Goal: Check status: Check status

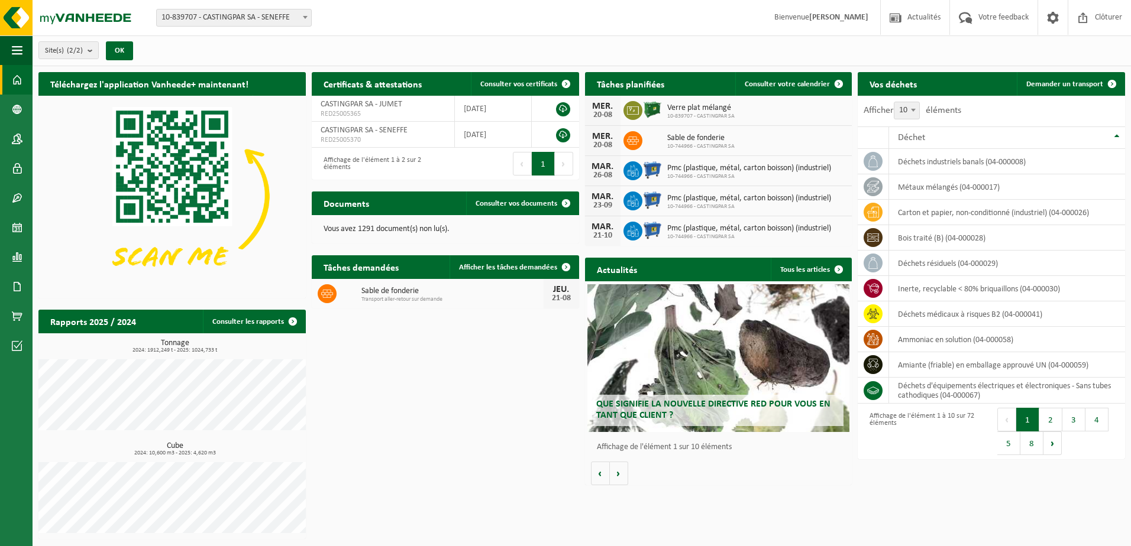
click at [714, 108] on span "Verre plat mélangé" at bounding box center [700, 107] width 67 height 9
click at [713, 108] on span "Verre plat mélangé" at bounding box center [700, 107] width 67 height 9
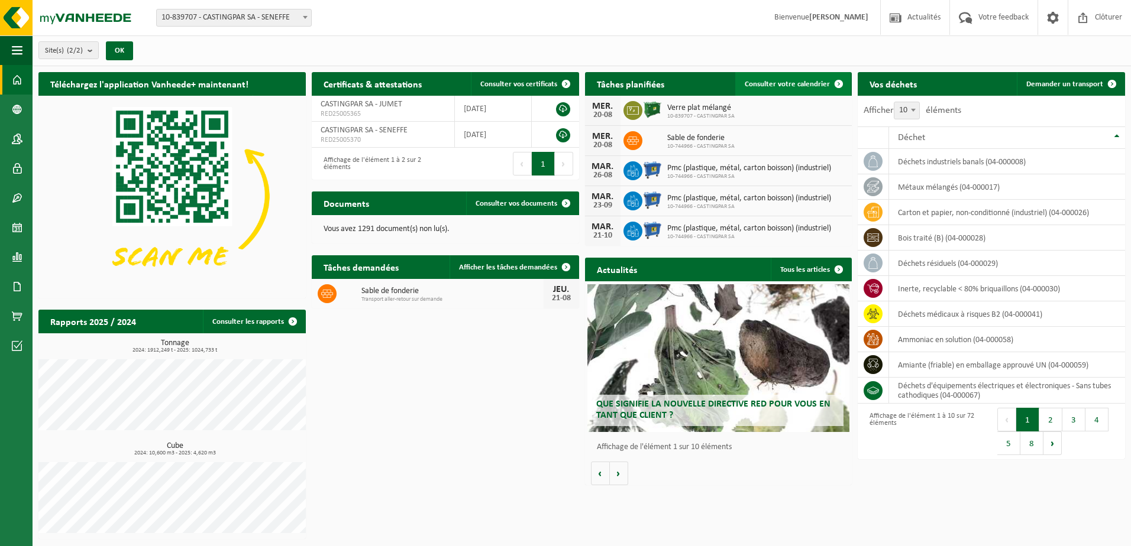
click at [777, 85] on span "Consulter votre calendrier" at bounding box center [787, 84] width 85 height 8
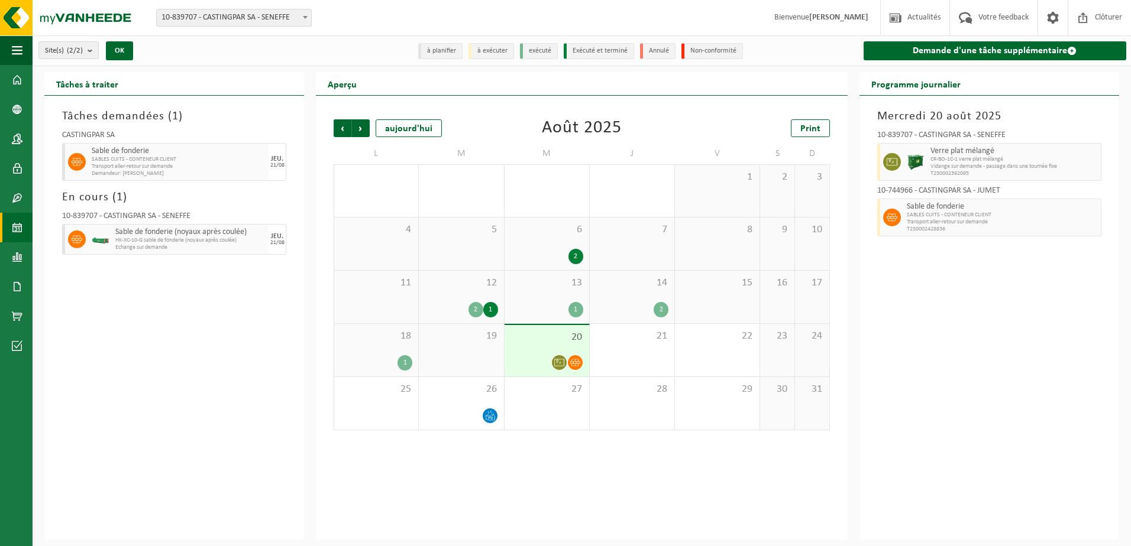
click at [802, 483] on div "Précédent Suivant aujourd'hui Août 2025 Print L M M J V S D 28 29 1 30 31 1 1 2…" at bounding box center [582, 318] width 532 height 445
click at [974, 131] on div "10-839707 - CASTINGPAR SA - SENEFFE" at bounding box center [989, 137] width 224 height 12
click at [625, 355] on div "21" at bounding box center [632, 350] width 85 height 53
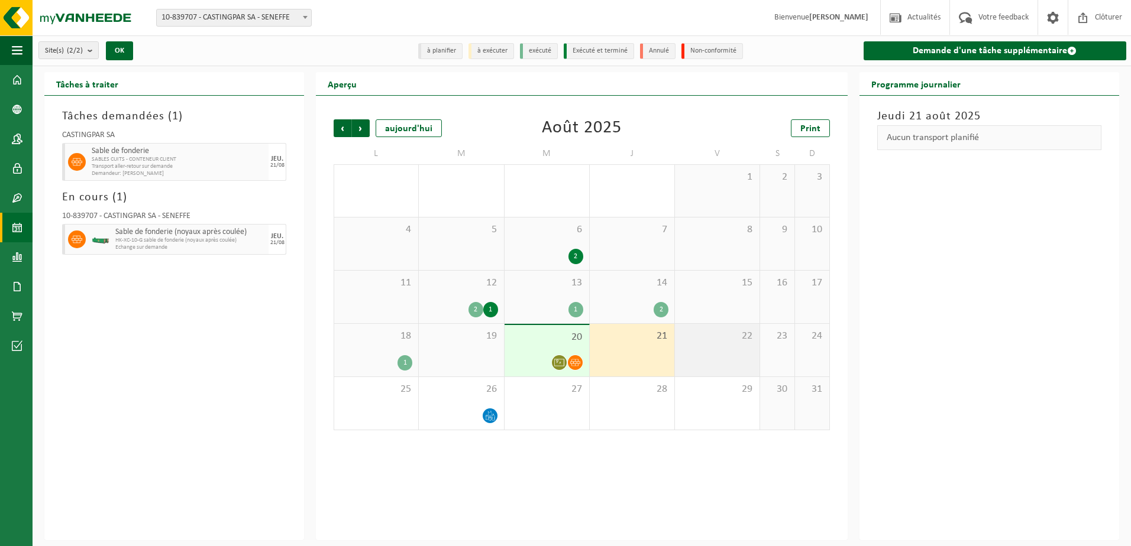
click at [723, 361] on div "22" at bounding box center [717, 350] width 85 height 53
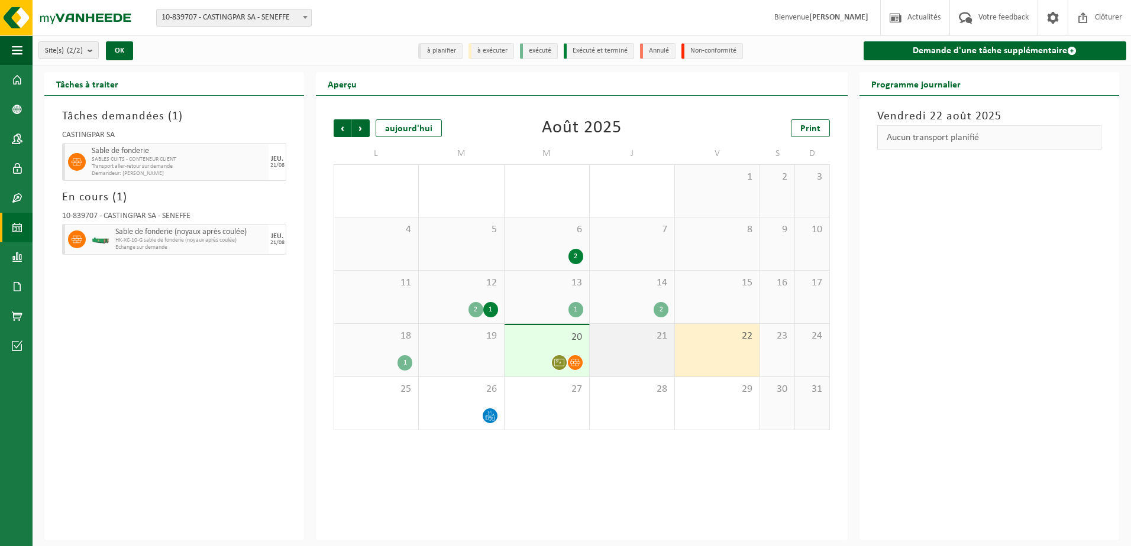
click at [632, 353] on div "21" at bounding box center [632, 350] width 85 height 53
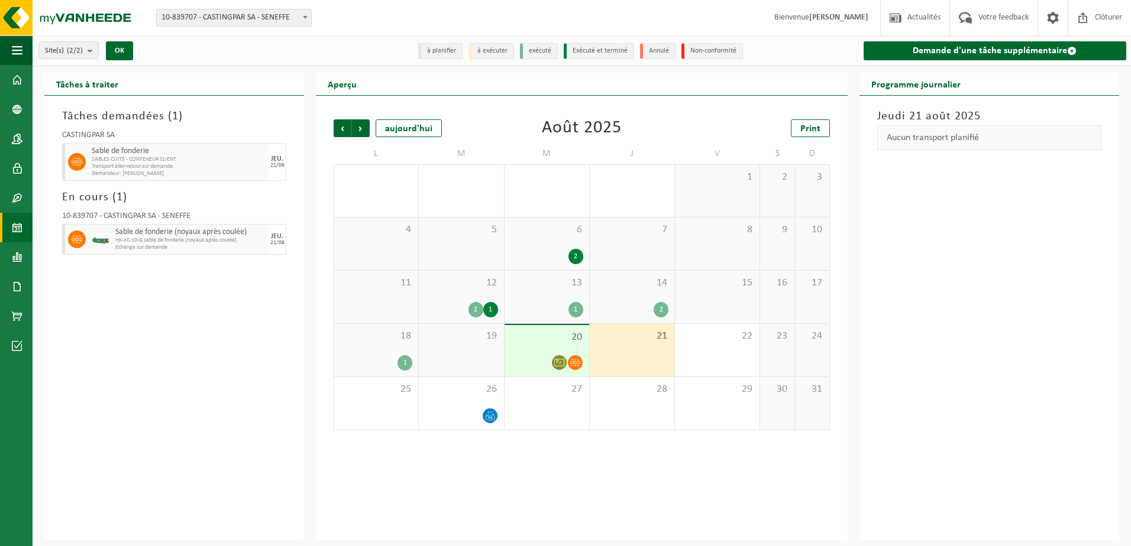
click at [623, 368] on div "21" at bounding box center [632, 350] width 85 height 53
click at [623, 357] on div "21" at bounding box center [632, 350] width 85 height 53
click at [733, 367] on div "22" at bounding box center [717, 350] width 85 height 53
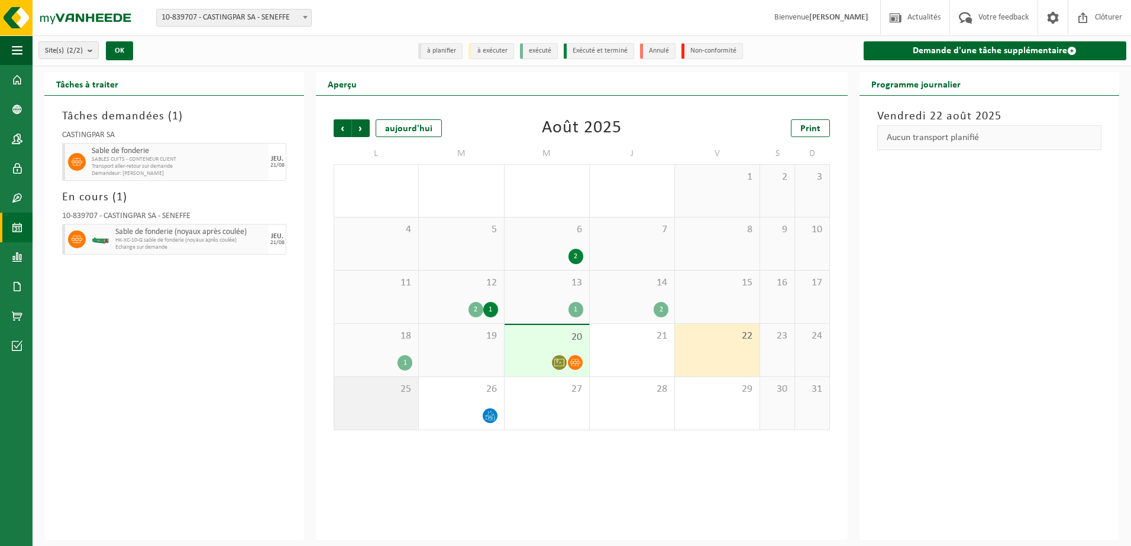
click at [373, 396] on div "25" at bounding box center [376, 403] width 84 height 53
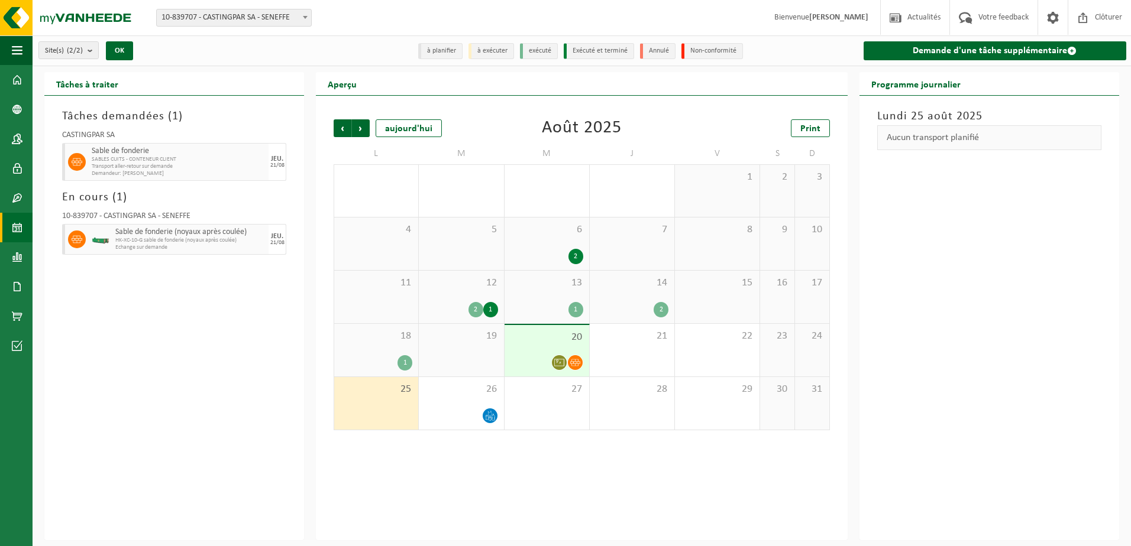
click at [575, 364] on icon at bounding box center [575, 363] width 10 height 10
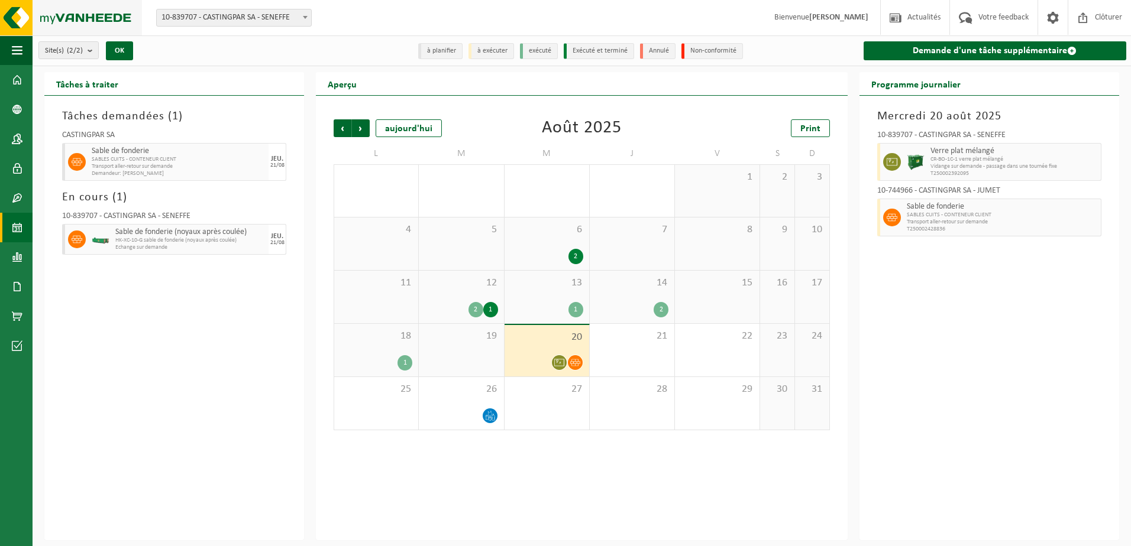
click at [12, 21] on img at bounding box center [71, 17] width 142 height 35
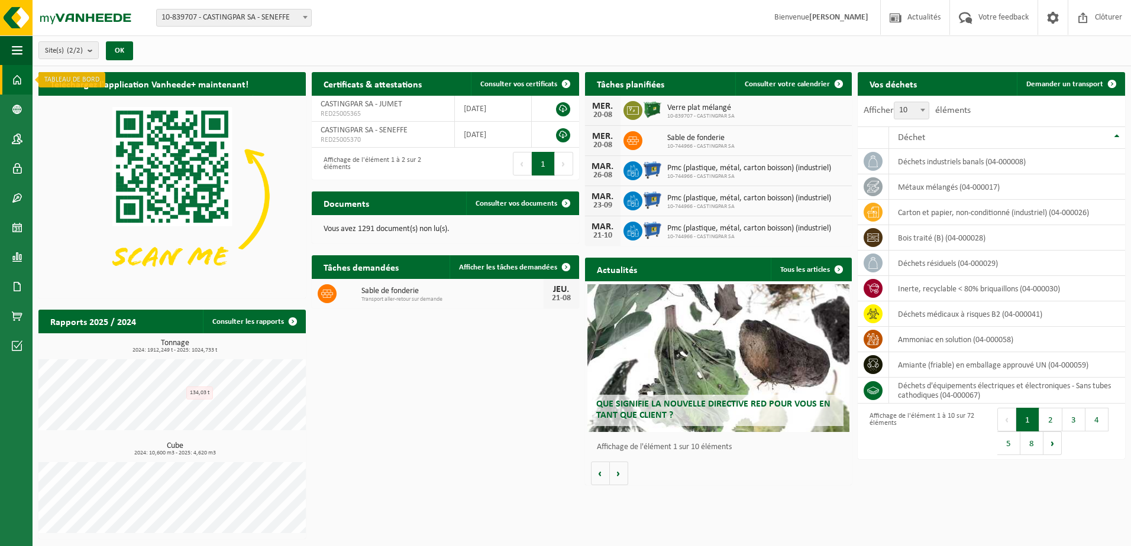
click at [11, 69] on link "Tableau de bord" at bounding box center [16, 80] width 33 height 30
click at [20, 14] on img at bounding box center [71, 17] width 142 height 35
click at [973, 484] on div "Téléchargez l'application Vanheede+ maintenant! Cachez Certificats & attestatio…" at bounding box center [581, 305] width 1092 height 479
click at [776, 78] on link "Consulter votre calendrier" at bounding box center [792, 84] width 115 height 24
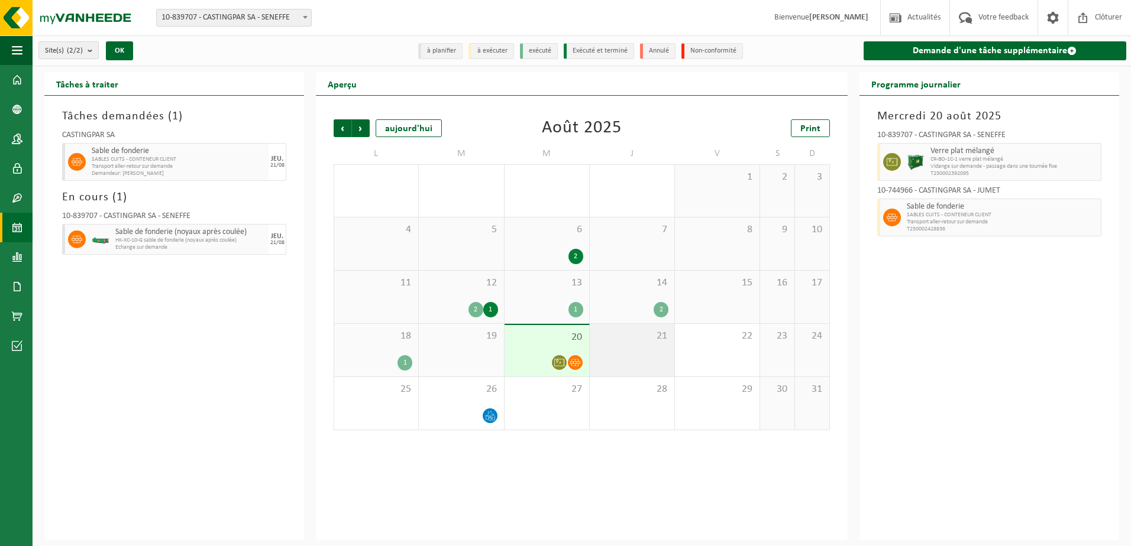
click at [651, 354] on div "21" at bounding box center [632, 350] width 85 height 53
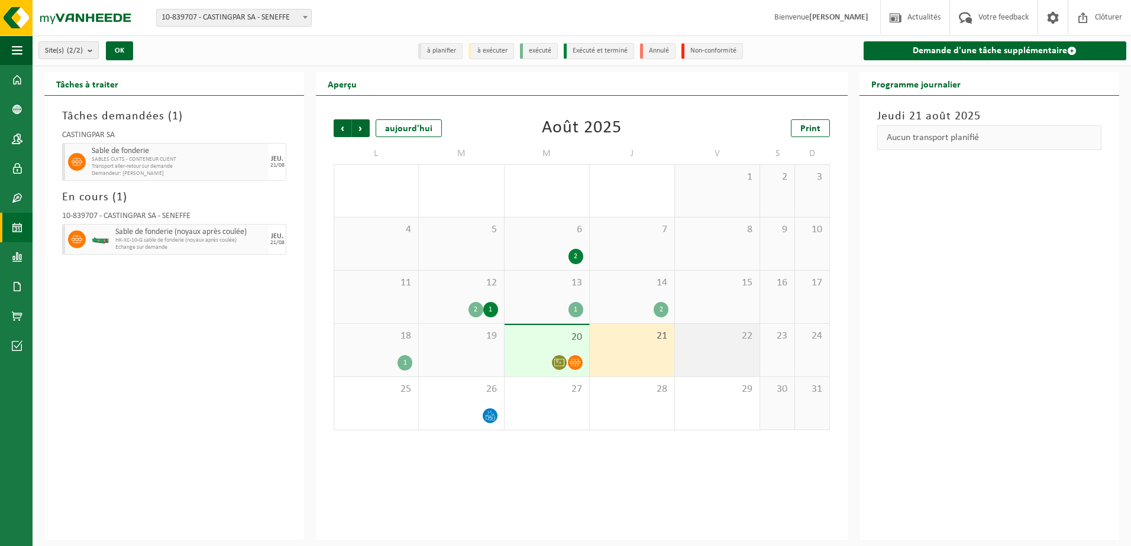
click at [703, 359] on div "22" at bounding box center [717, 350] width 85 height 53
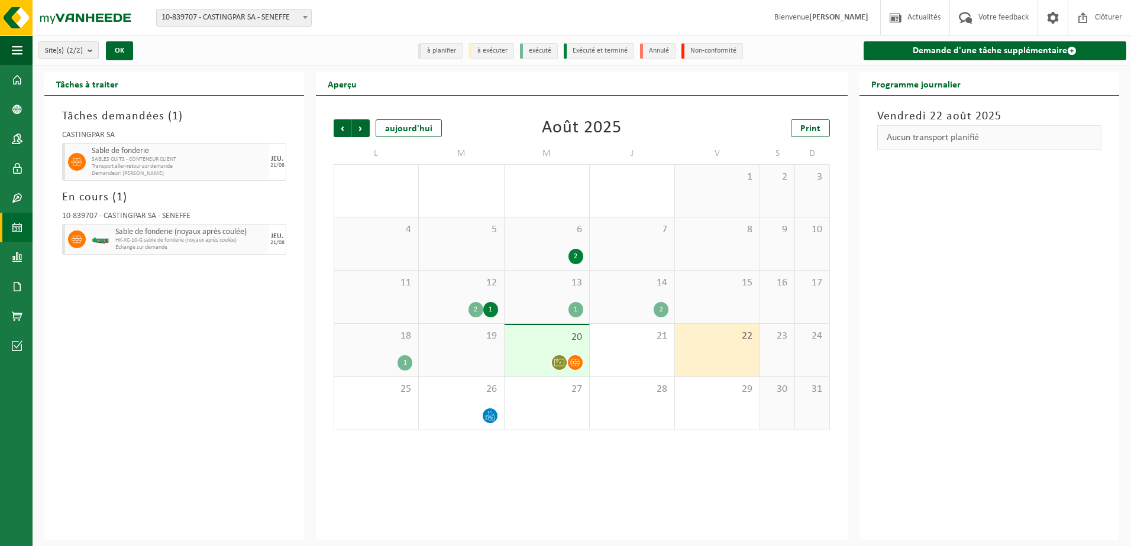
click at [528, 357] on div at bounding box center [546, 363] width 73 height 16
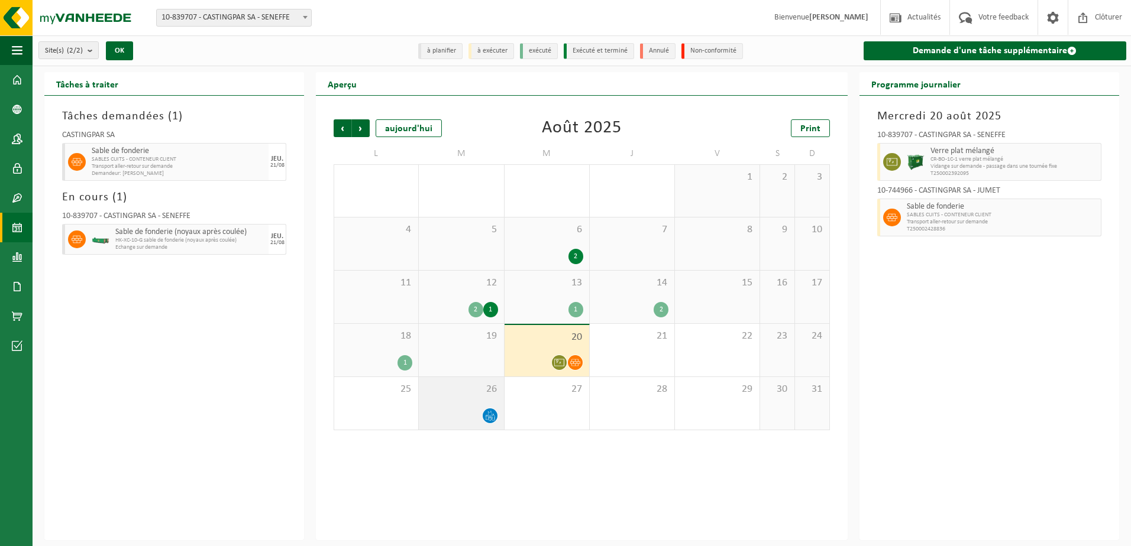
click at [476, 416] on div at bounding box center [461, 416] width 73 height 16
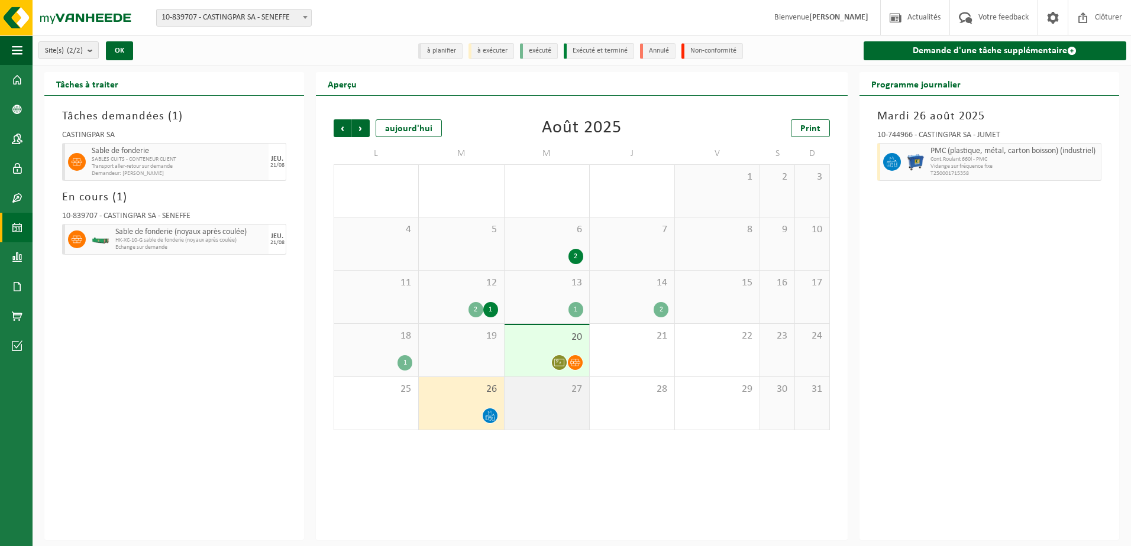
click at [565, 418] on div "27" at bounding box center [546, 403] width 85 height 53
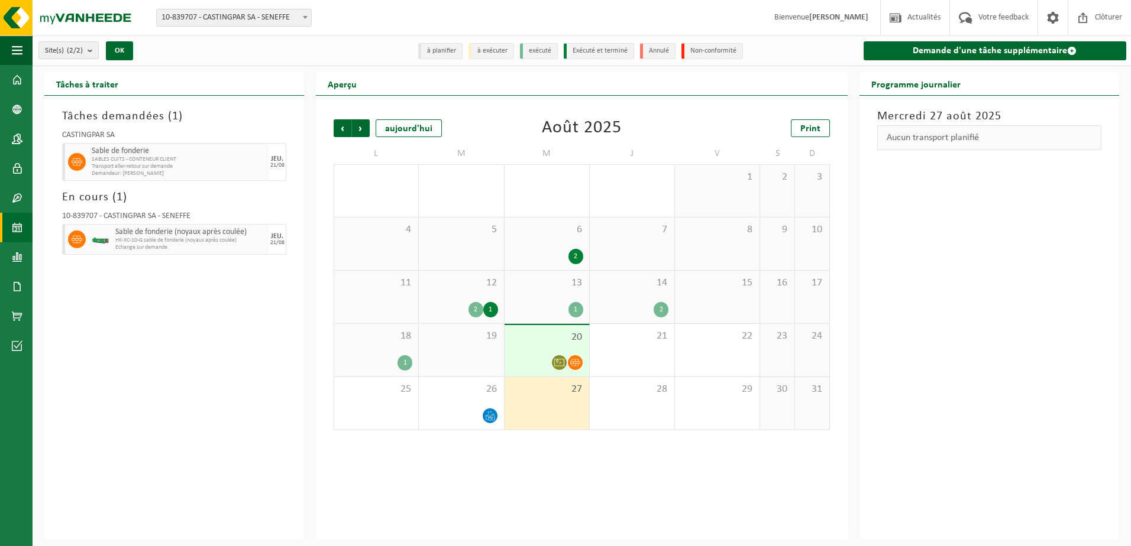
click at [545, 338] on span "20" at bounding box center [546, 337] width 73 height 13
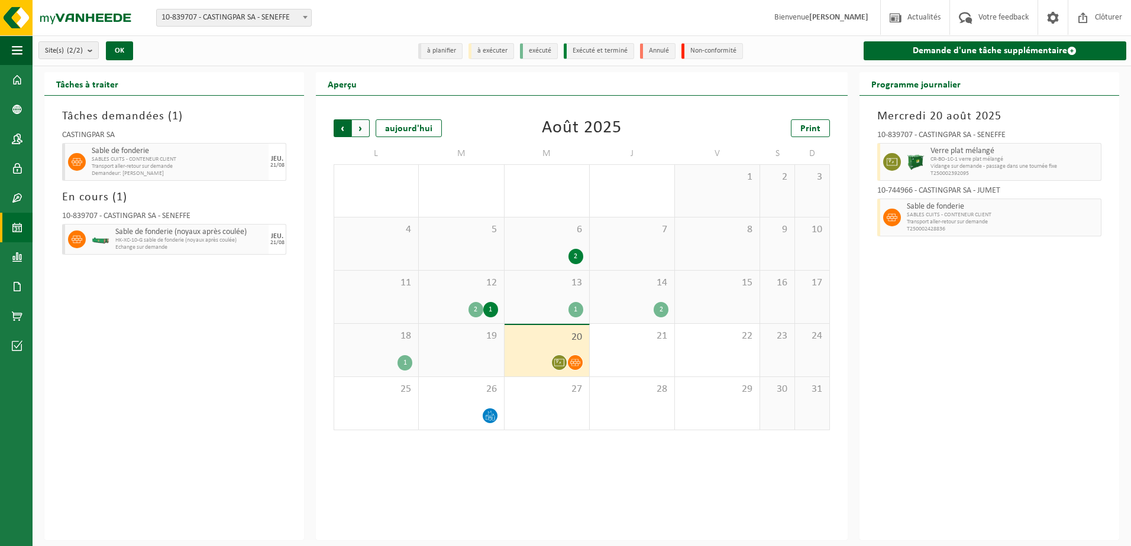
click at [368, 130] on span "Suivant" at bounding box center [361, 128] width 18 height 18
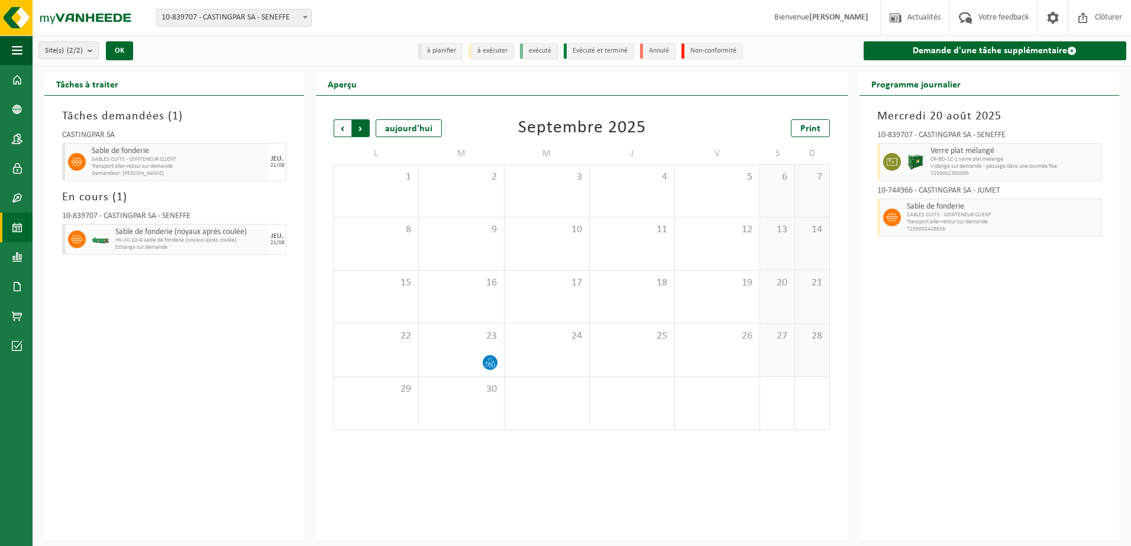
click at [338, 131] on span "Précédent" at bounding box center [343, 128] width 18 height 18
